Goal: Task Accomplishment & Management: Complete application form

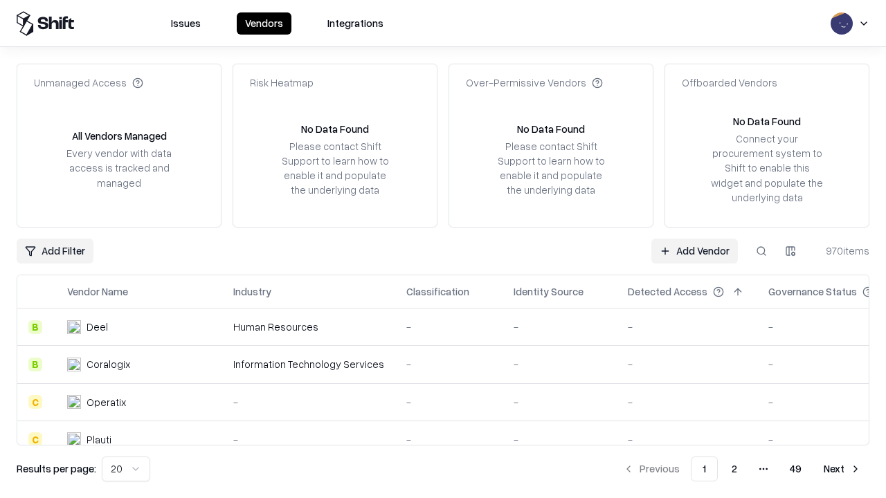
click at [694, 250] on link "Add Vendor" at bounding box center [694, 251] width 86 height 25
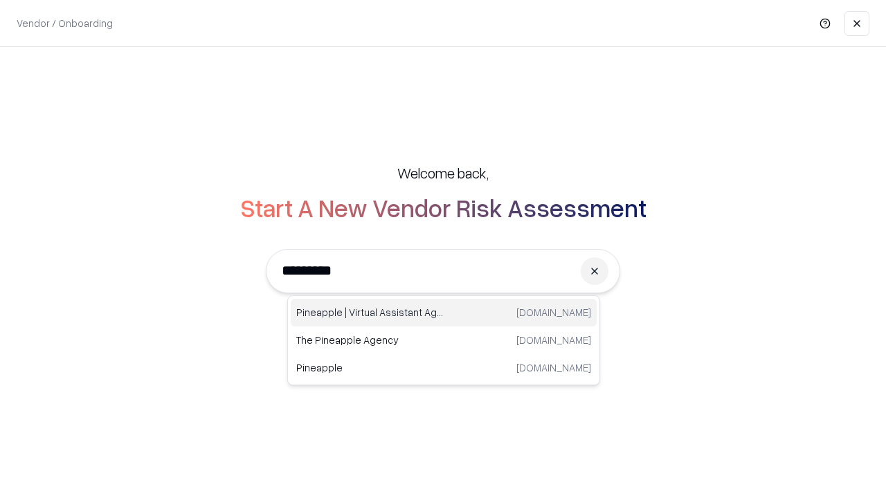
click at [444, 313] on div "Pineapple | Virtual Assistant Agency [DOMAIN_NAME]" at bounding box center [444, 313] width 306 height 28
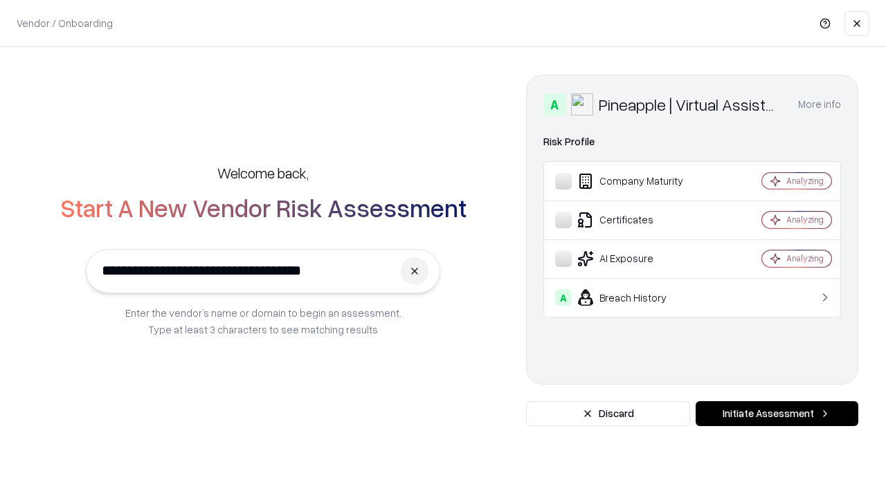
type input "**********"
click at [776, 414] on button "Initiate Assessment" at bounding box center [776, 413] width 163 height 25
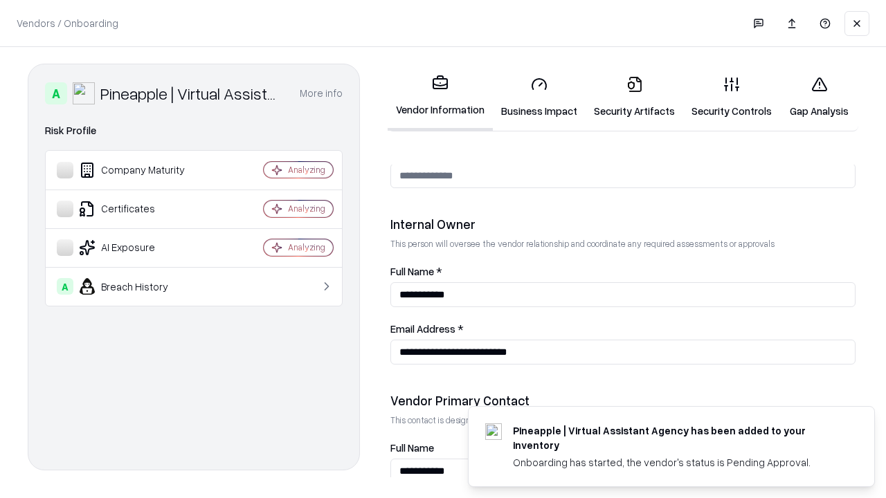
scroll to position [717, 0]
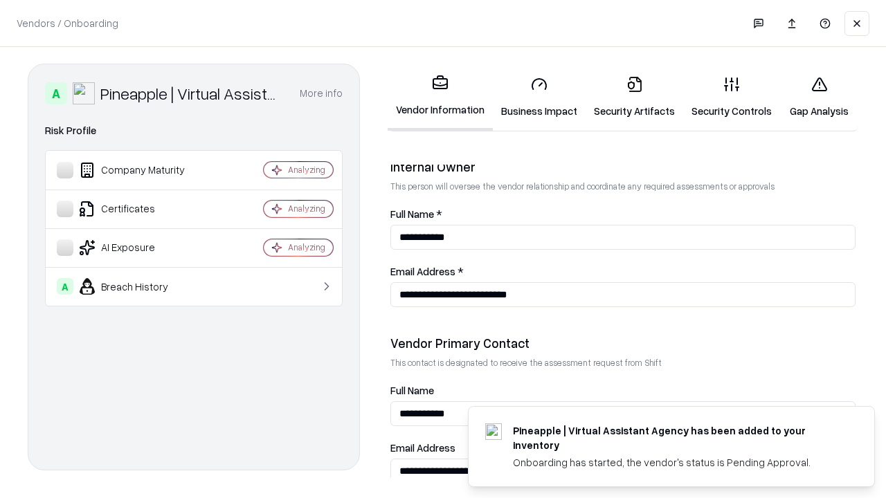
click at [539, 97] on link "Business Impact" at bounding box center [539, 97] width 93 height 64
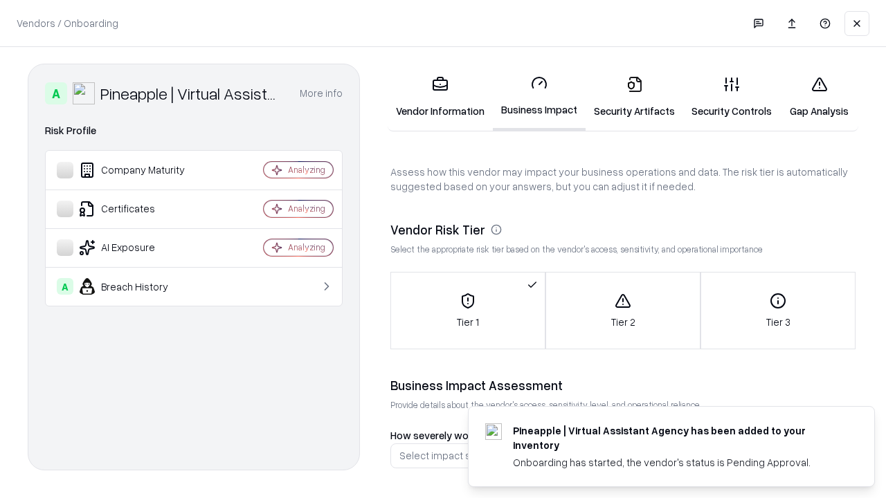
click at [634, 97] on link "Security Artifacts" at bounding box center [634, 97] width 98 height 64
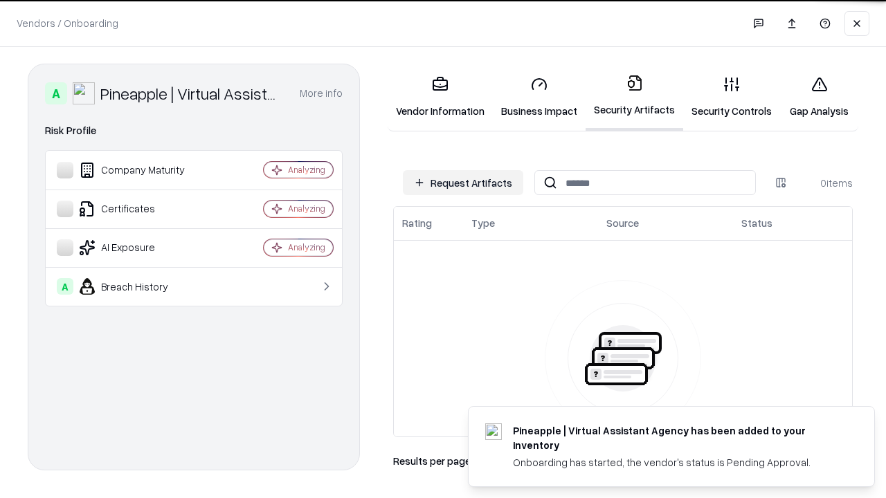
click at [463, 183] on button "Request Artifacts" at bounding box center [463, 182] width 120 height 25
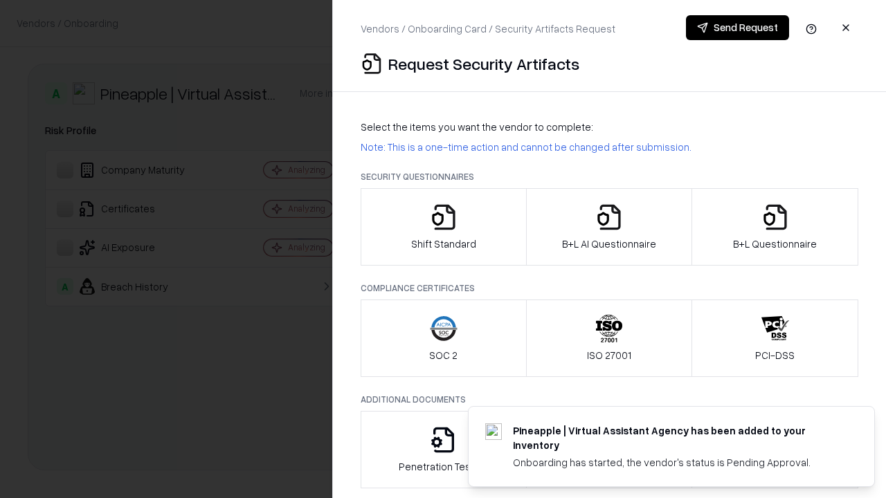
click at [443, 227] on icon "button" at bounding box center [444, 217] width 28 height 28
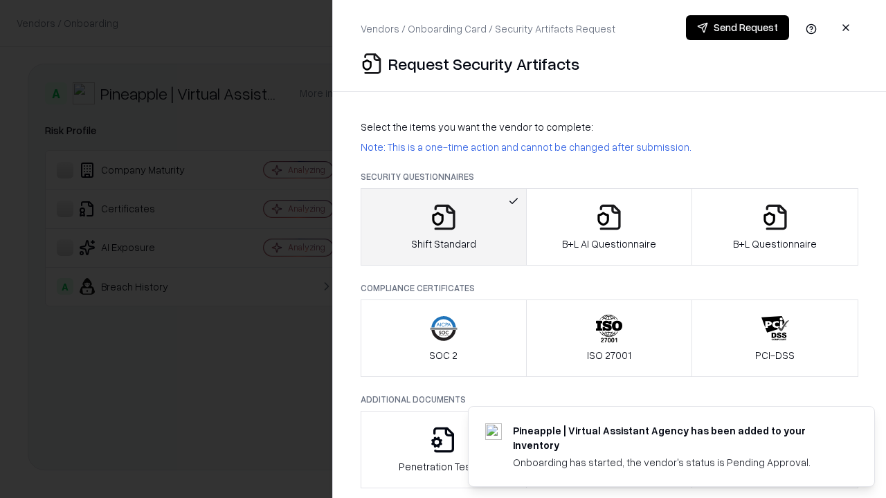
click at [737, 28] on button "Send Request" at bounding box center [737, 27] width 103 height 25
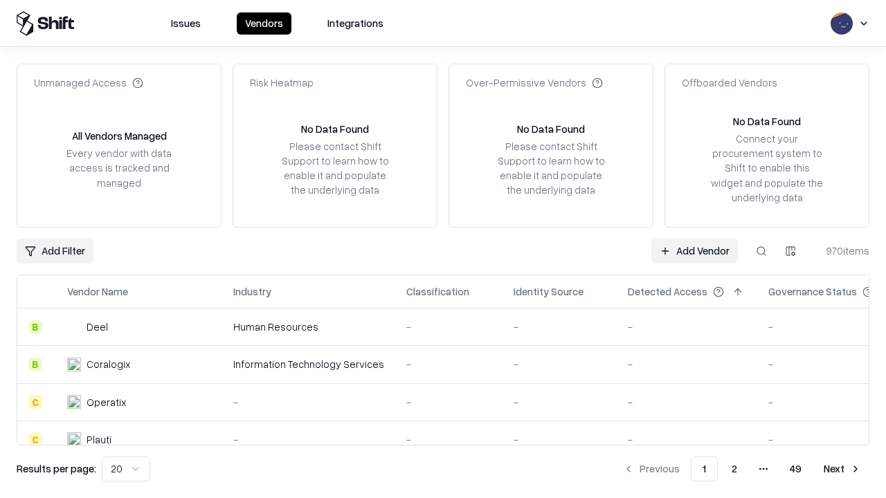
click at [761, 250] on button at bounding box center [761, 251] width 25 height 25
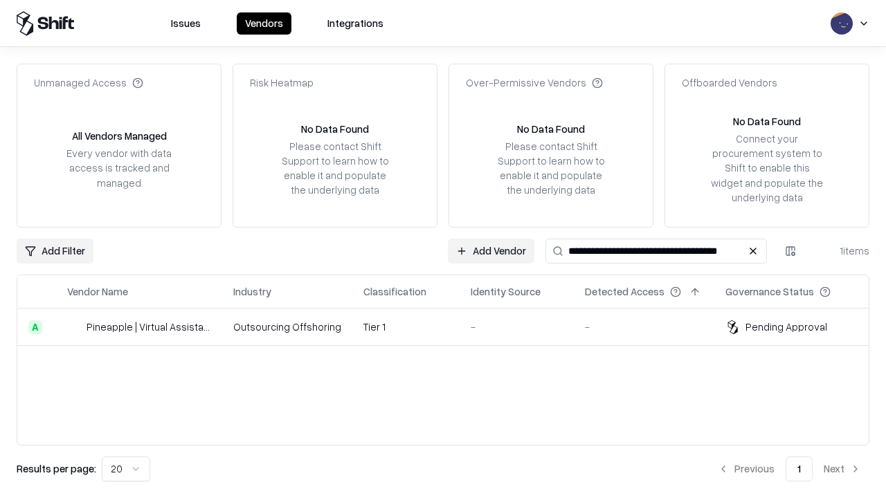
type input "**********"
click at [451, 327] on td "Tier 1" at bounding box center [405, 327] width 107 height 37
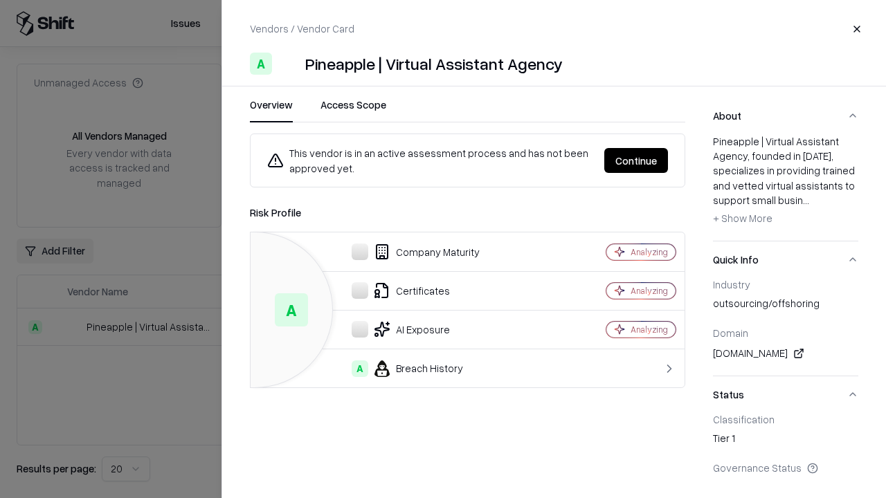
click at [636, 161] on button "Continue" at bounding box center [636, 160] width 64 height 25
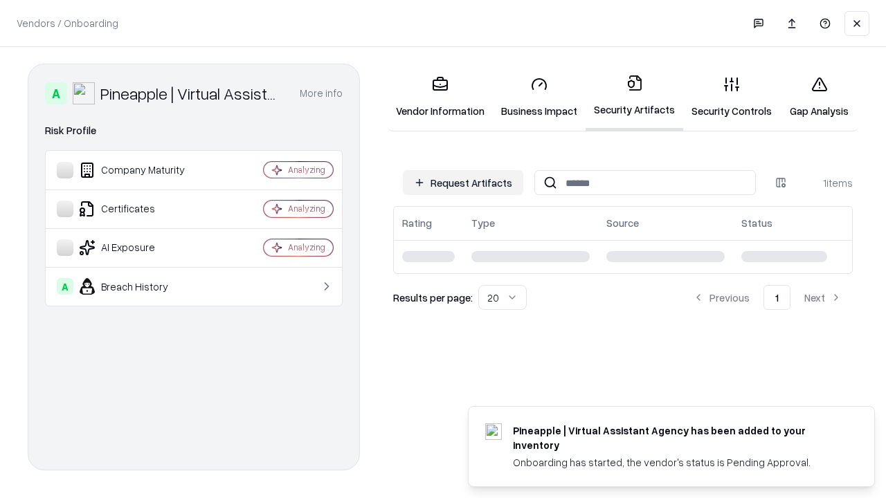
click at [731, 97] on link "Security Controls" at bounding box center [731, 97] width 97 height 64
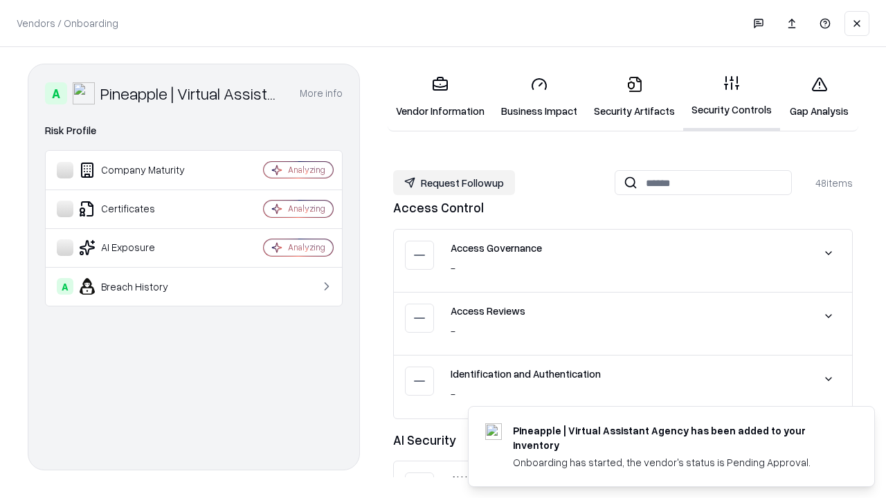
click at [454, 183] on button "Request Followup" at bounding box center [454, 182] width 122 height 25
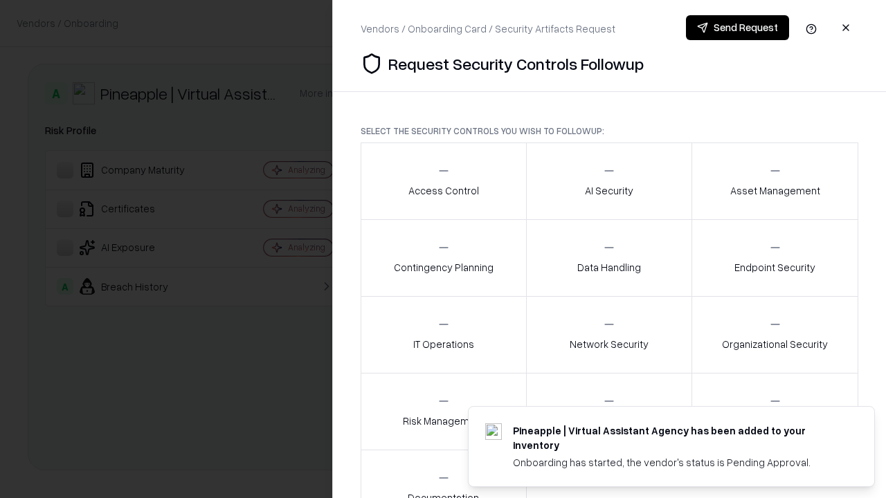
click at [443, 181] on div "Access Control" at bounding box center [443, 181] width 71 height 34
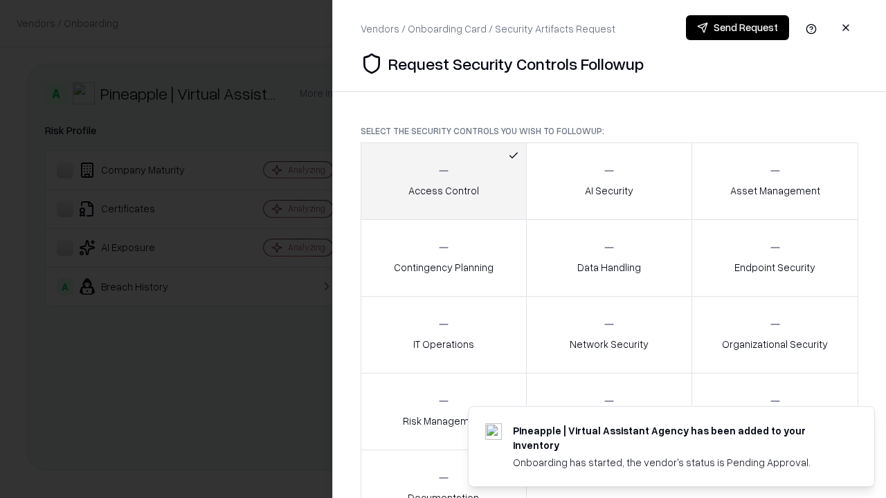
click at [737, 28] on button "Send Request" at bounding box center [737, 27] width 103 height 25
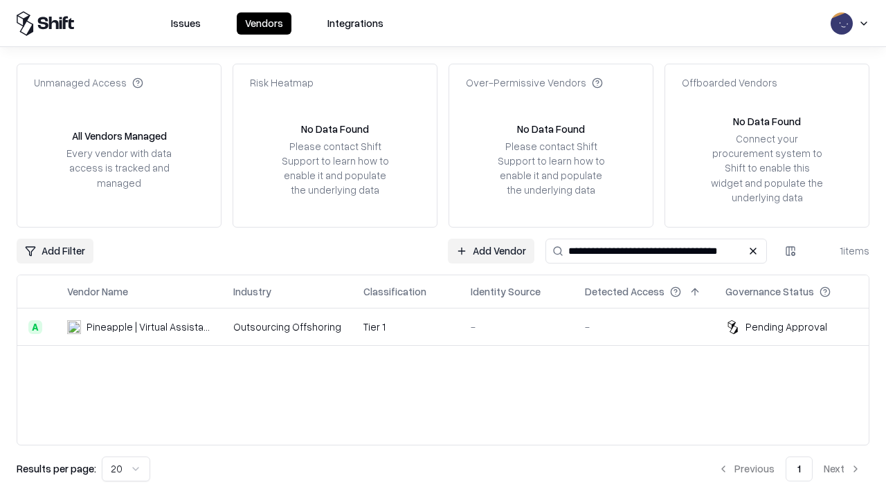
type input "**********"
click at [451, 327] on td "Tier 1" at bounding box center [405, 327] width 107 height 37
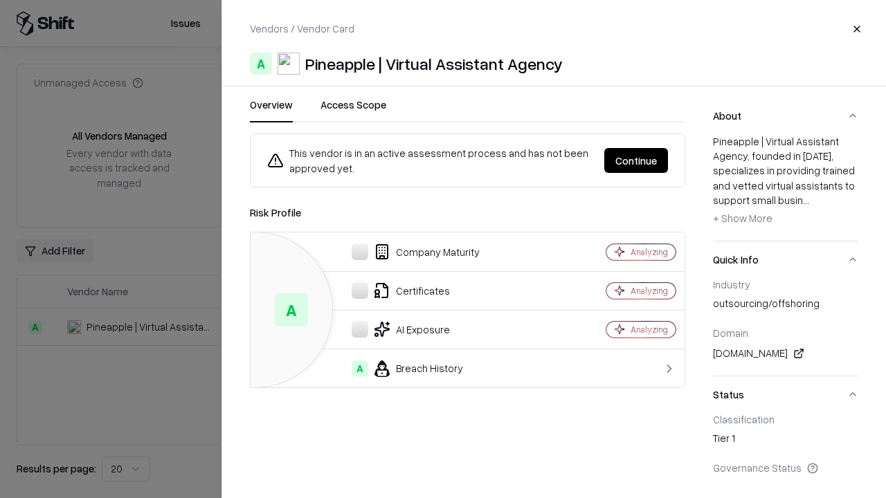
click at [636, 161] on button "Continue" at bounding box center [636, 160] width 64 height 25
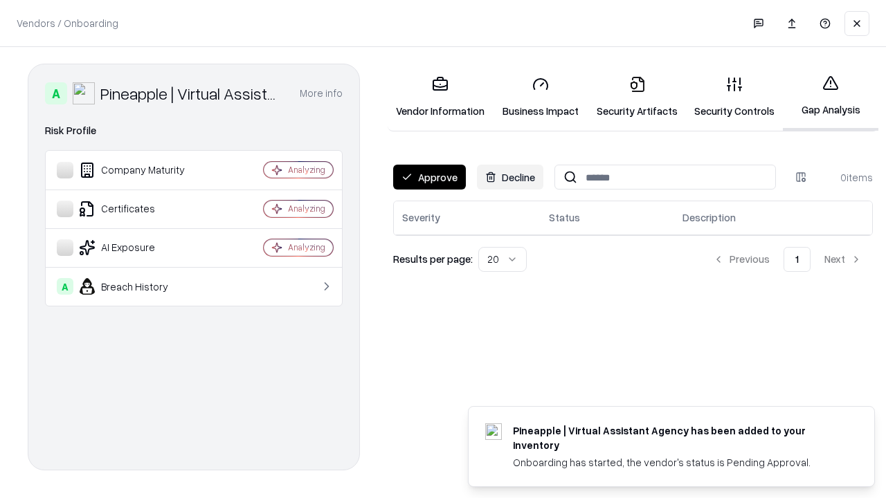
click at [429, 177] on button "Approve" at bounding box center [429, 177] width 73 height 25
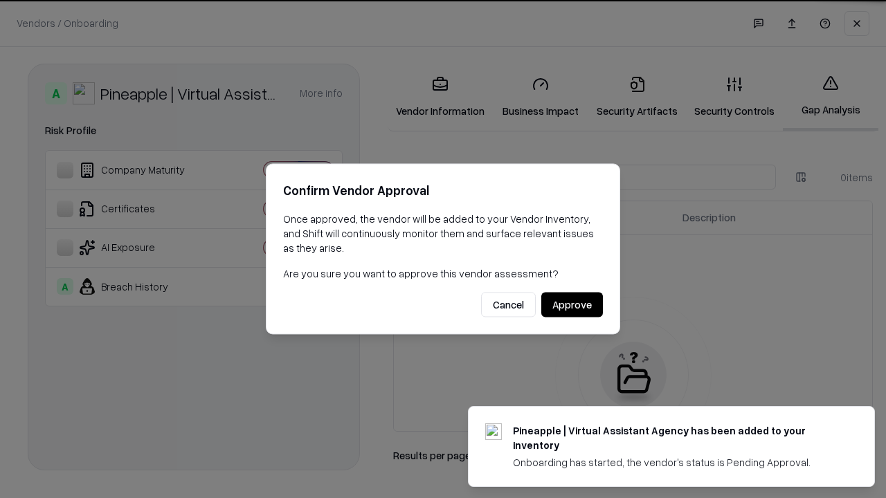
click at [572, 304] on button "Approve" at bounding box center [572, 305] width 62 height 25
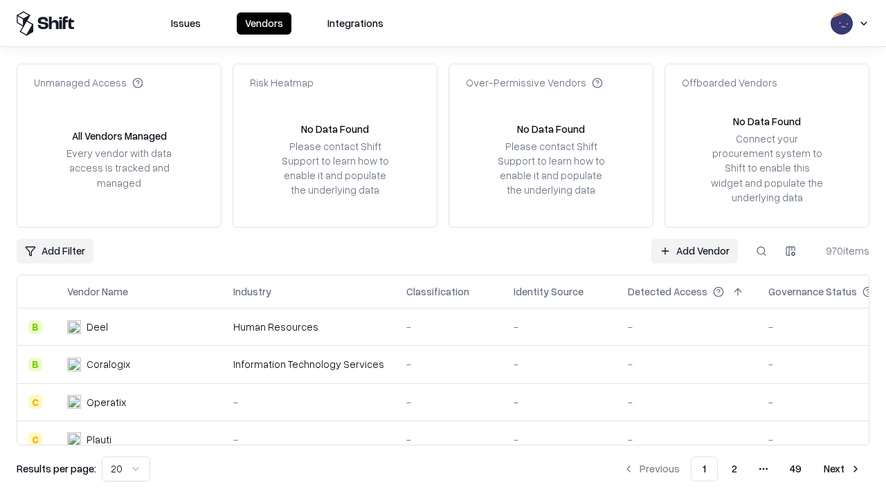
type input "**********"
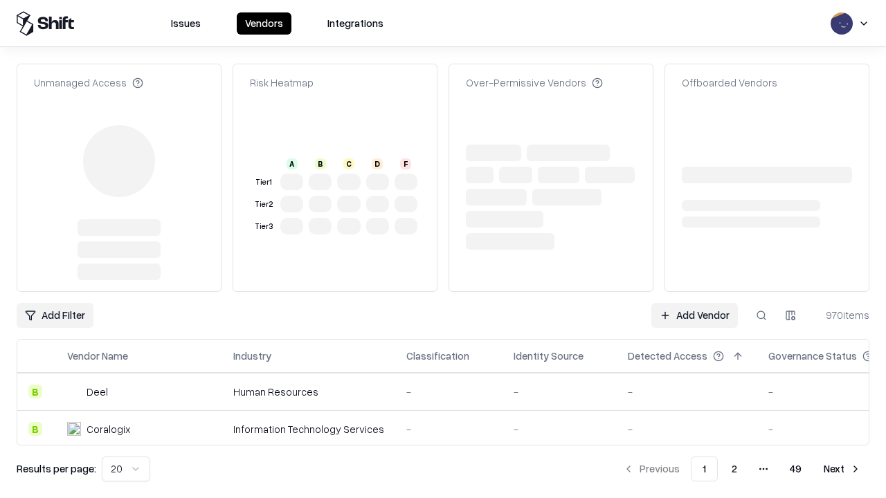
click at [694, 303] on link "Add Vendor" at bounding box center [694, 315] width 86 height 25
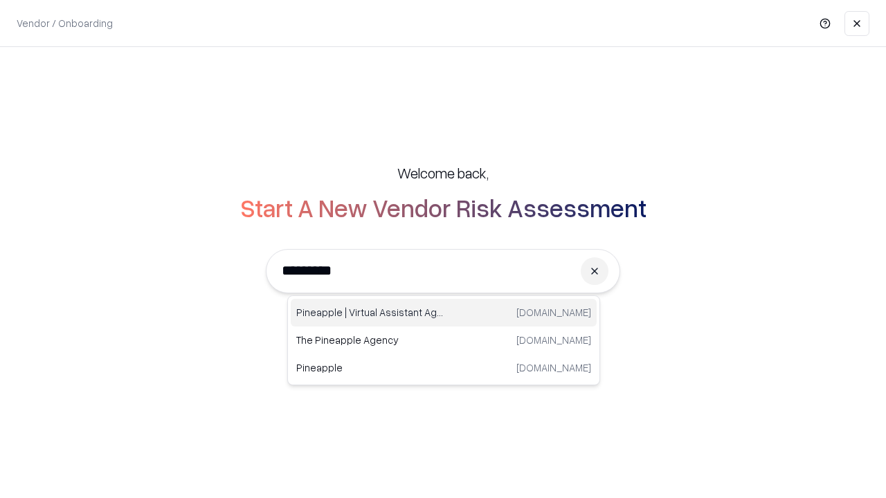
click at [444, 313] on div "Pineapple | Virtual Assistant Agency [DOMAIN_NAME]" at bounding box center [444, 313] width 306 height 28
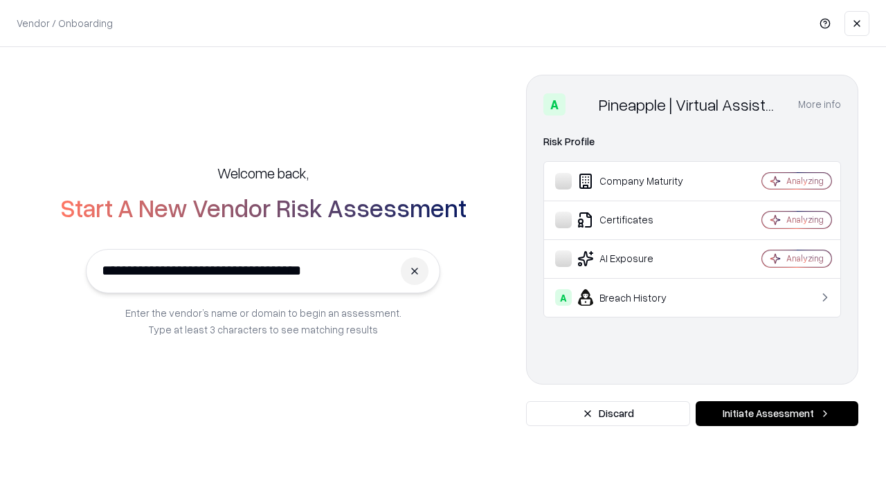
type input "**********"
click at [776, 414] on button "Initiate Assessment" at bounding box center [776, 413] width 163 height 25
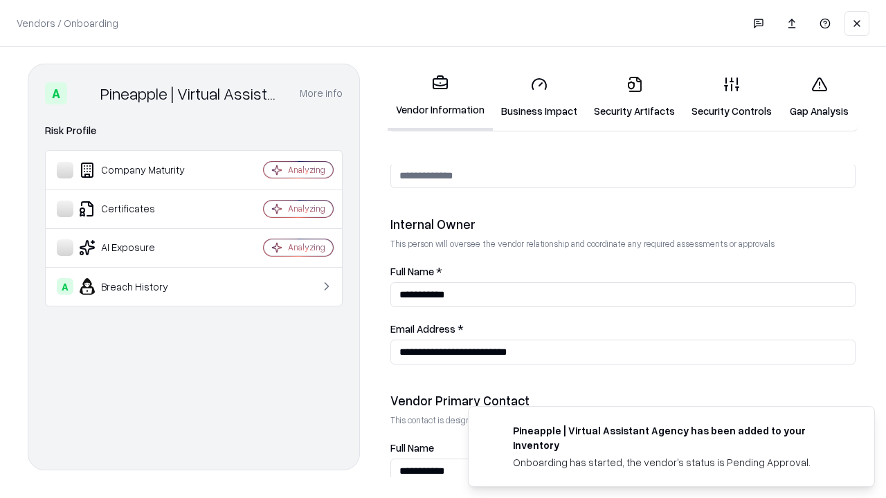
scroll to position [717, 0]
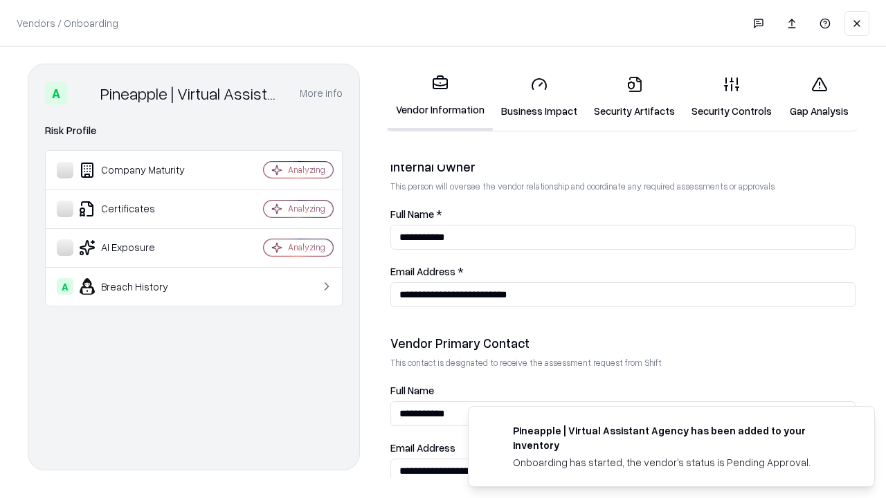
click at [819, 97] on link "Gap Analysis" at bounding box center [819, 97] width 78 height 64
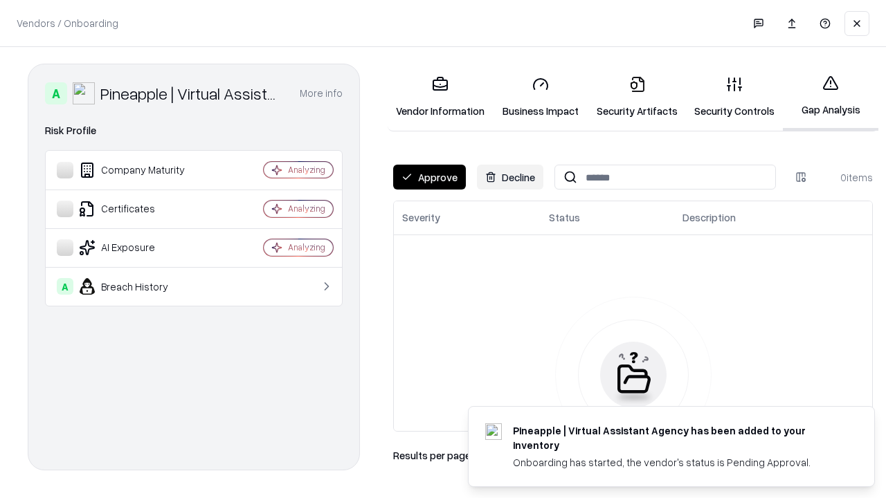
click at [429, 177] on button "Approve" at bounding box center [429, 177] width 73 height 25
